Goal: Obtain resource: Obtain resource

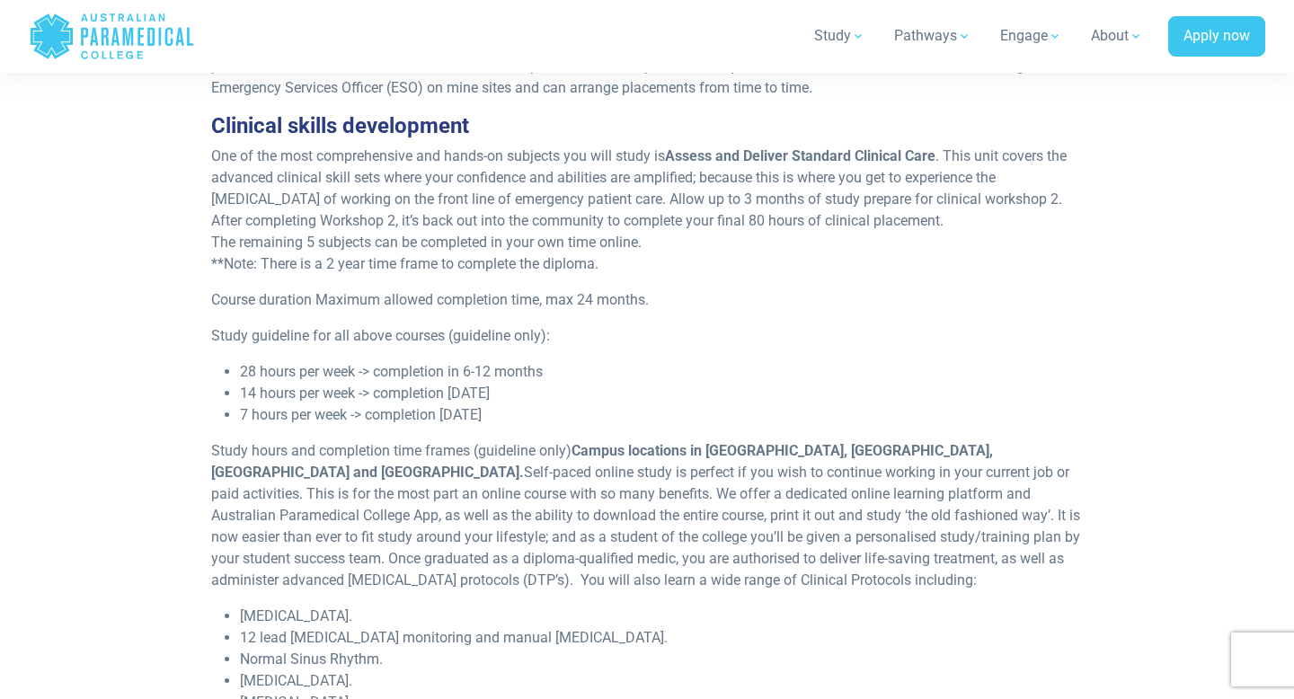
scroll to position [3855, 0]
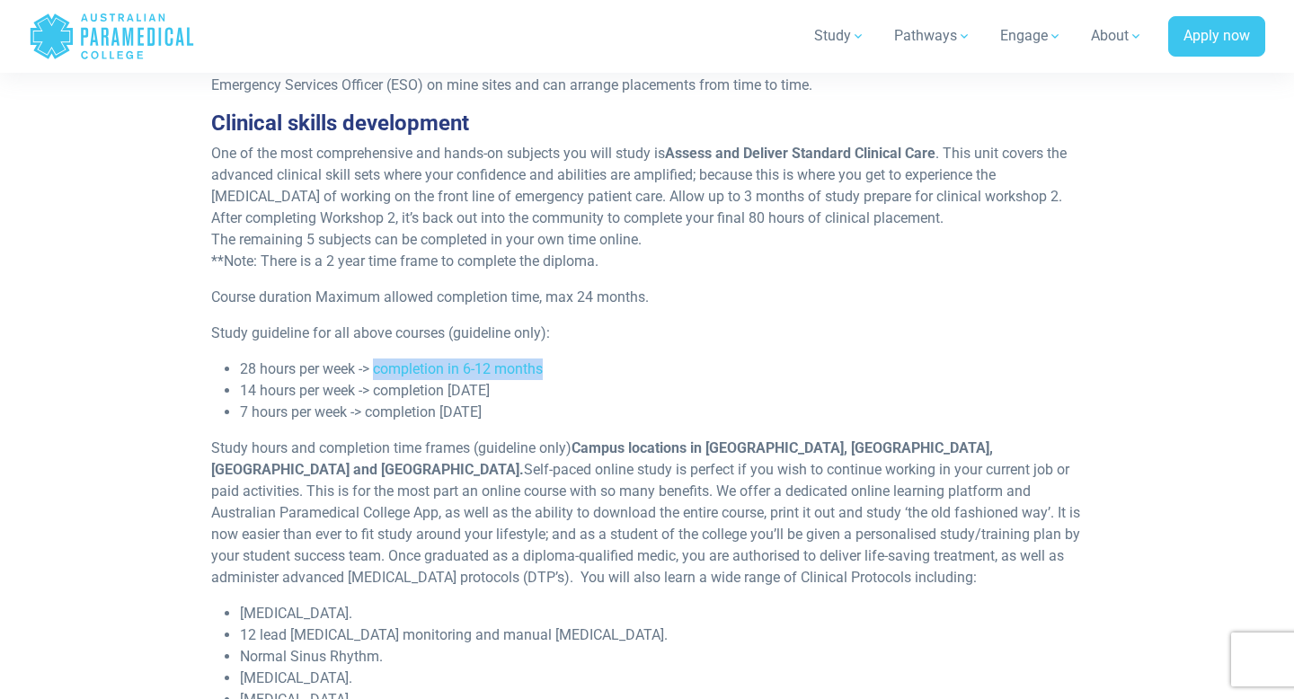
drag, startPoint x: 378, startPoint y: 346, endPoint x: 555, endPoint y: 350, distance: 177.0
click at [555, 358] on li "28 hours per week -> completion in 6-12 months" at bounding box center [661, 369] width 843 height 22
click at [567, 358] on li "28 hours per week -> completion in 6-12 months" at bounding box center [661, 369] width 843 height 22
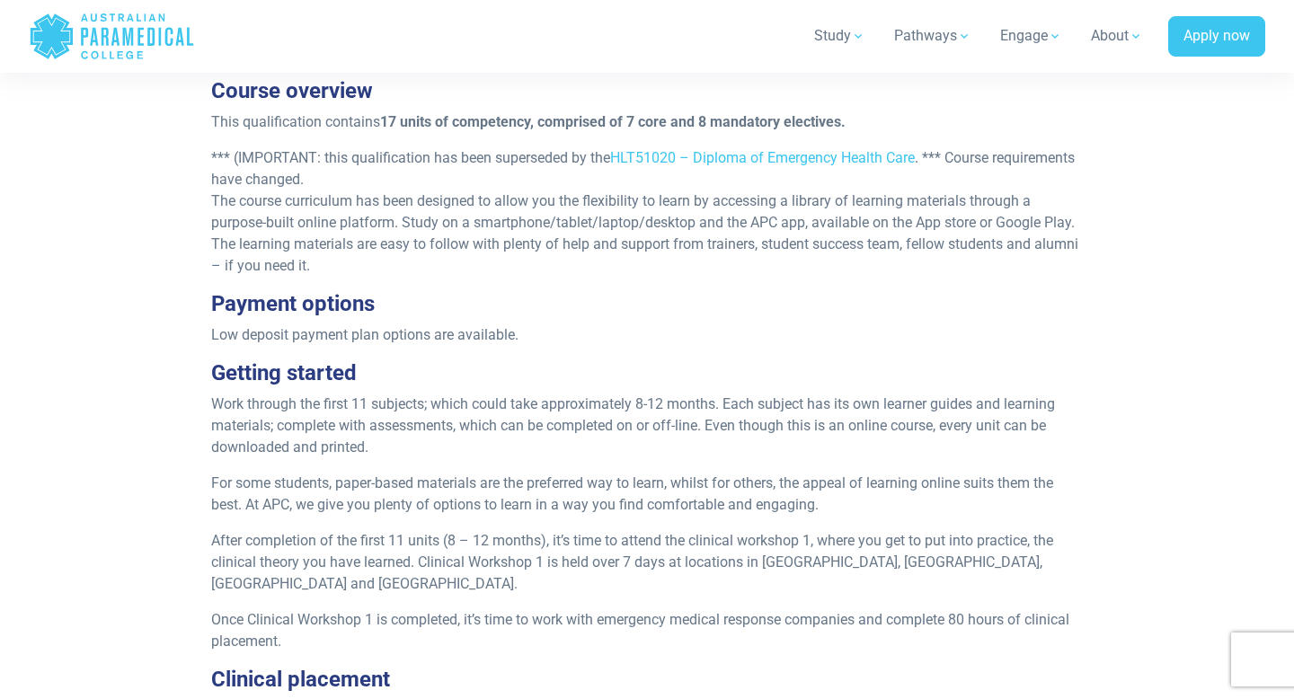
scroll to position [3074, 0]
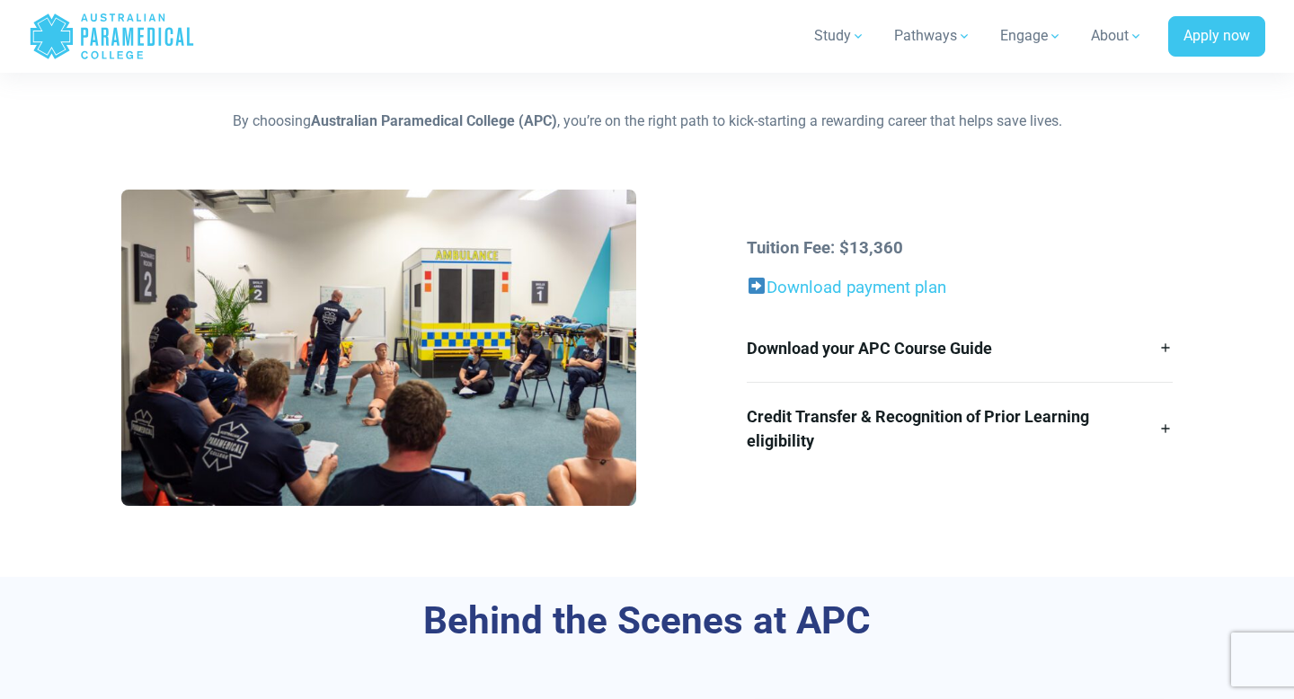
scroll to position [428, 0]
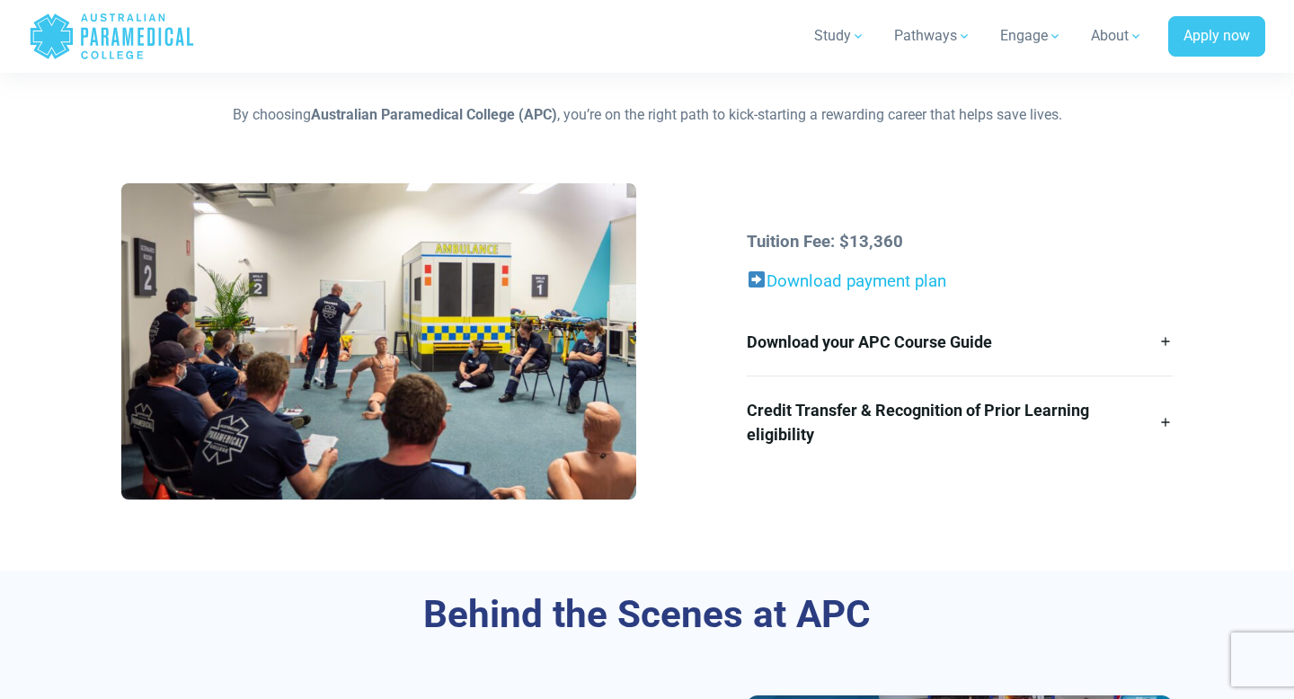
click at [866, 278] on link "Download payment plan" at bounding box center [856, 281] width 180 height 20
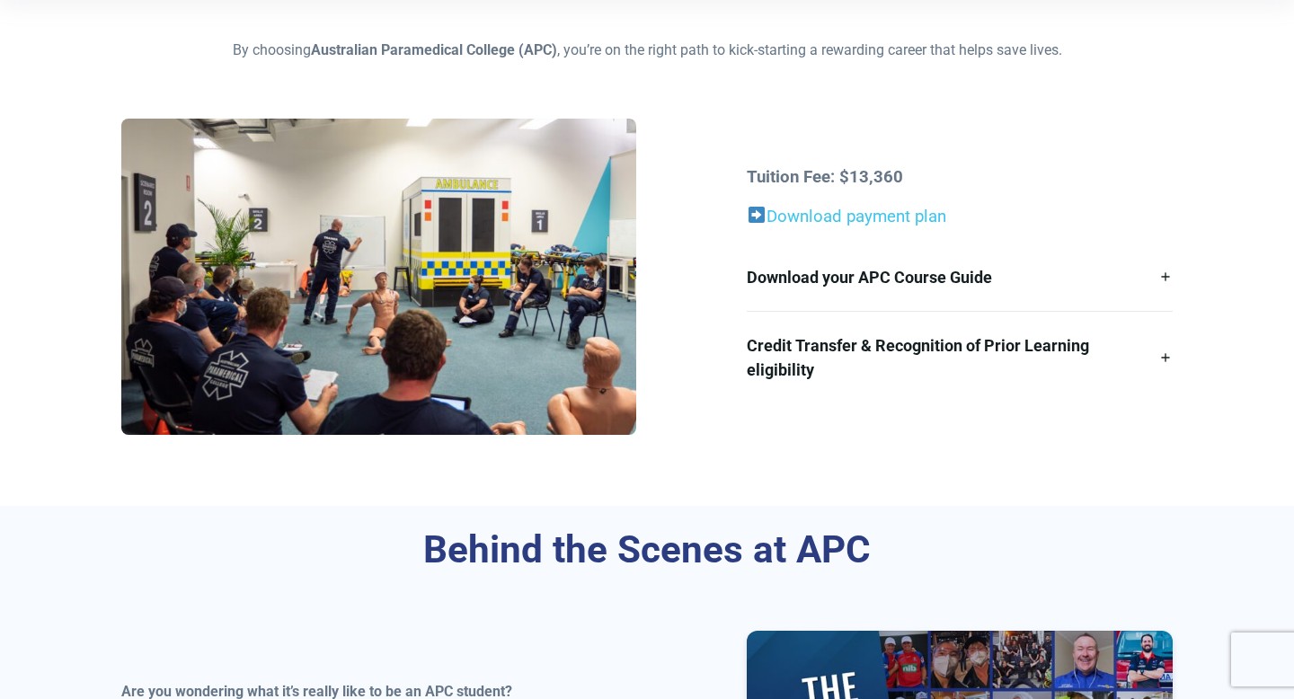
scroll to position [498, 0]
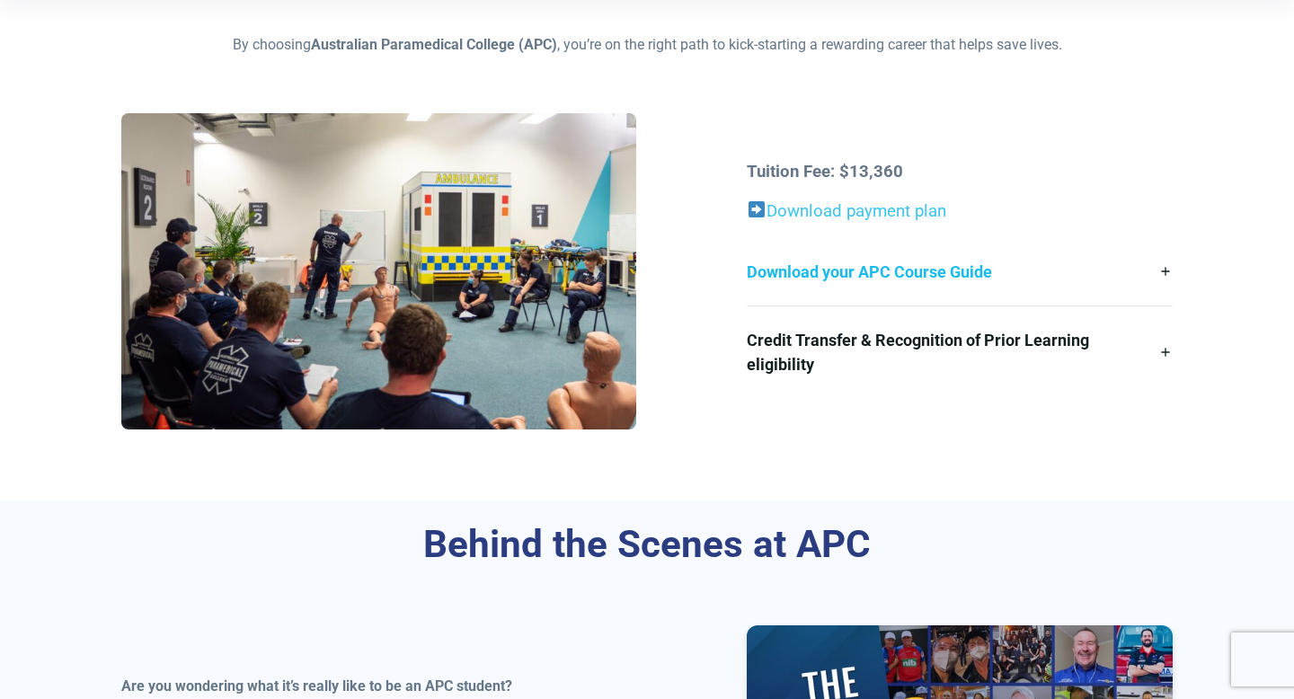
click at [1161, 271] on link "Download your APC Course Guide" at bounding box center [958, 271] width 425 height 67
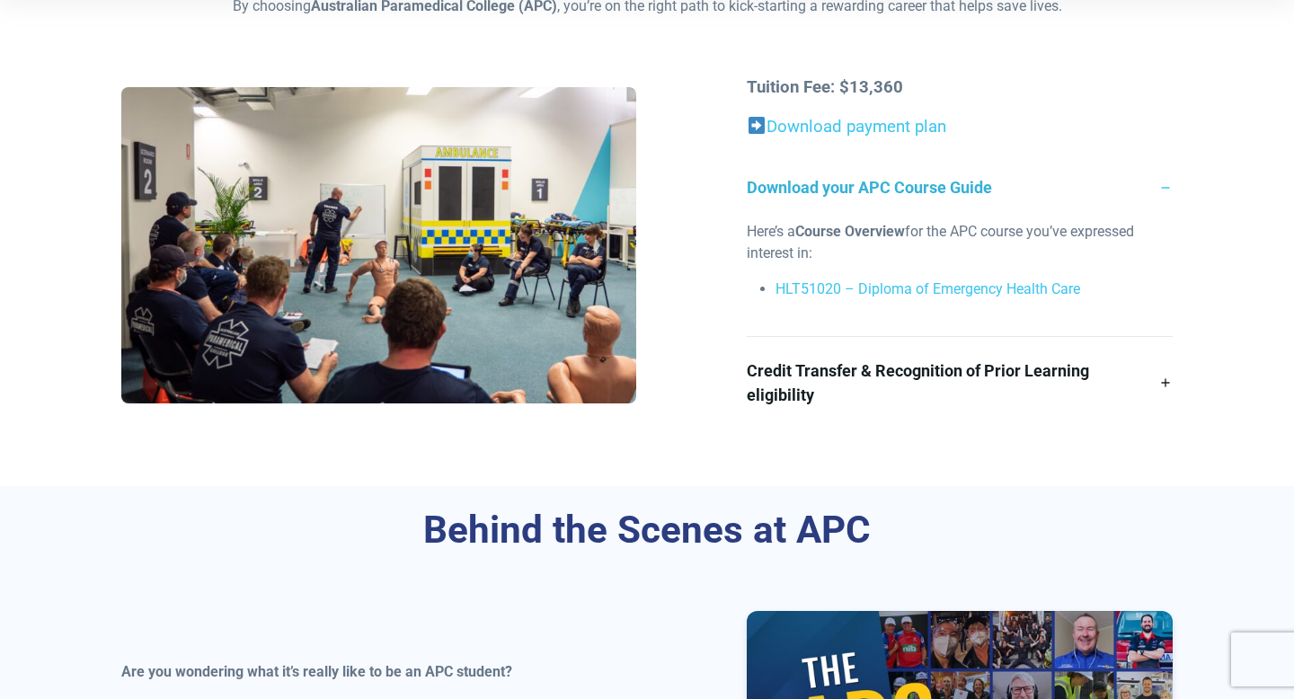
scroll to position [547, 0]
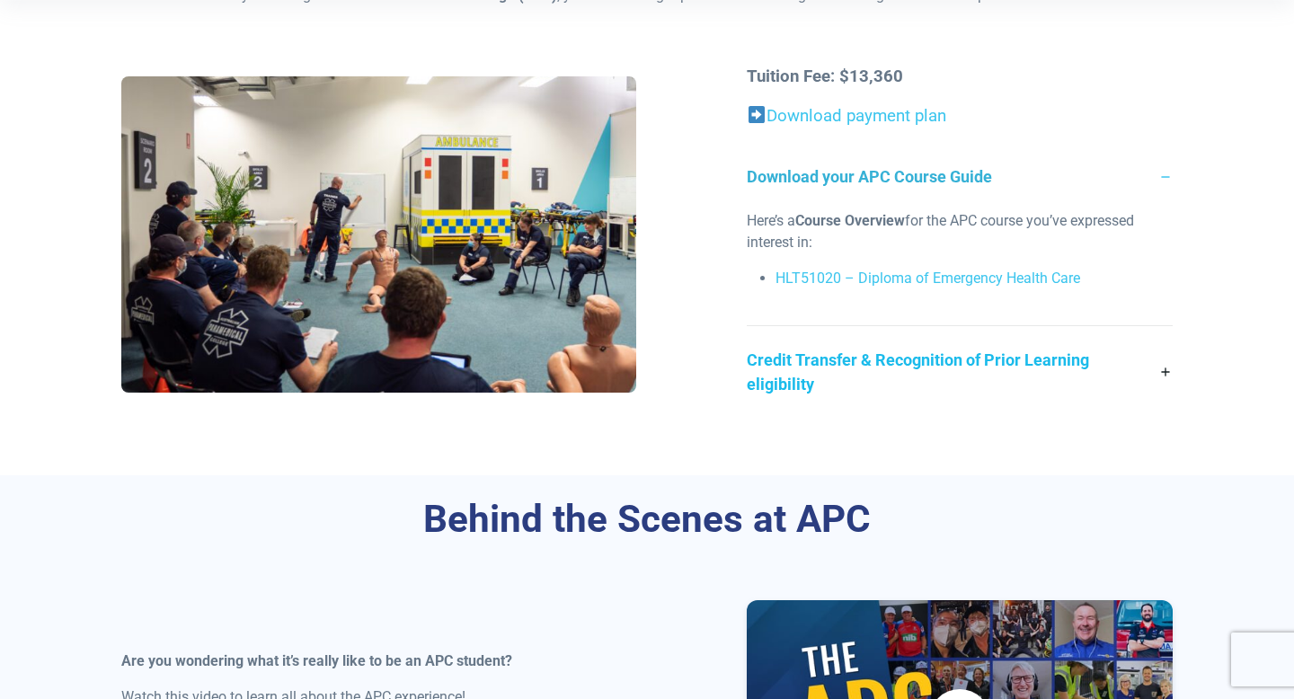
click at [1168, 374] on link "Credit Transfer & Recognition of Prior Learning eligibility" at bounding box center [958, 372] width 425 height 92
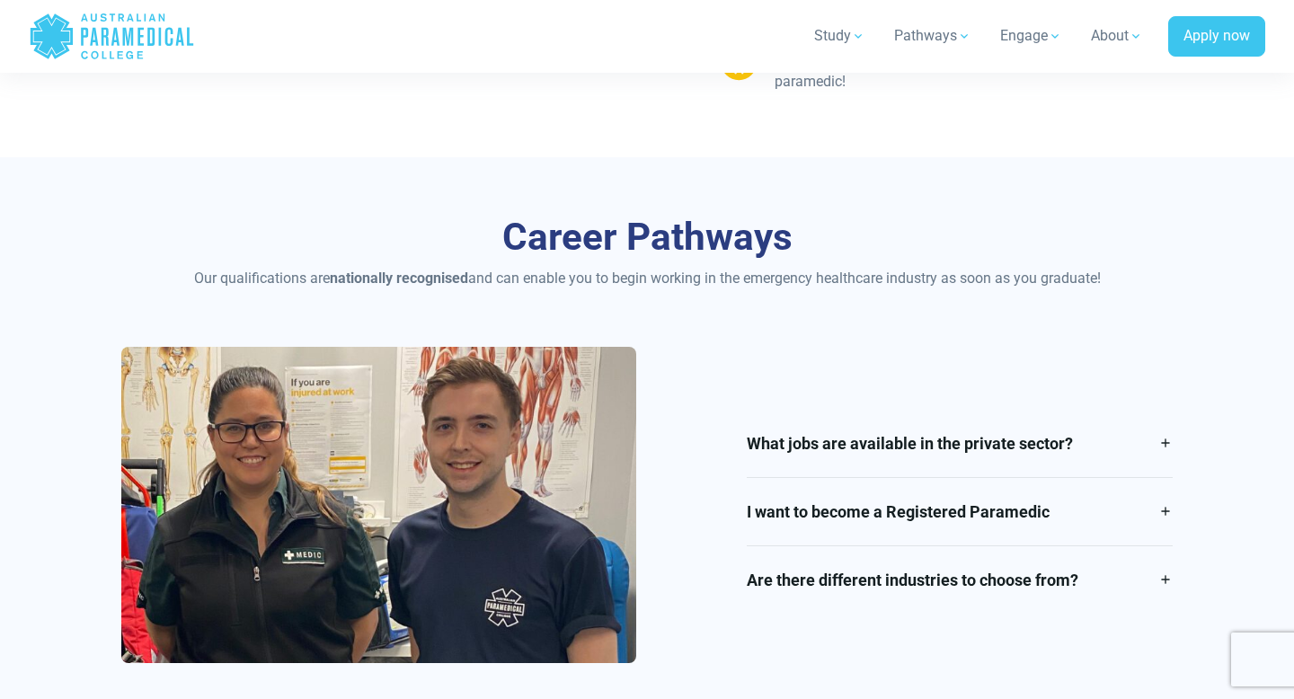
scroll to position [2591, 0]
